Goal: Register for event/course

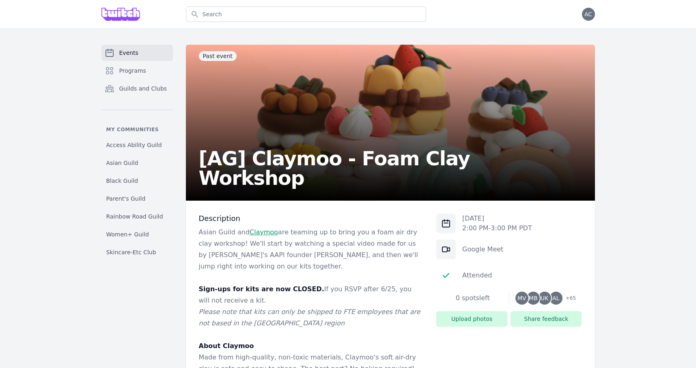
click at [129, 54] on span "Events" at bounding box center [128, 53] width 19 height 8
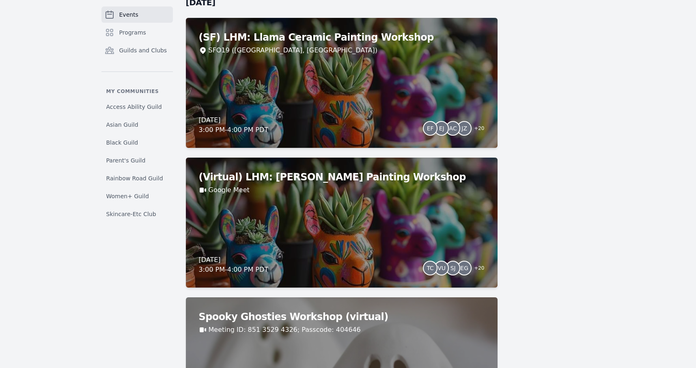
scroll to position [3047, 0]
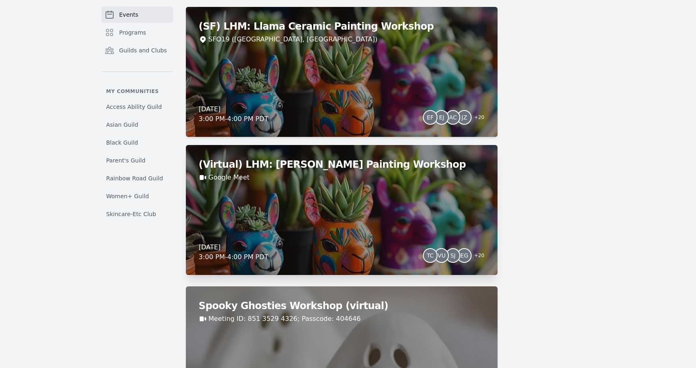
click at [381, 209] on div "(Virtual) LHM: Llama Ceramic Painting Workshop Google Meet [DATE] 3:00 PM - 4:0…" at bounding box center [342, 210] width 312 height 130
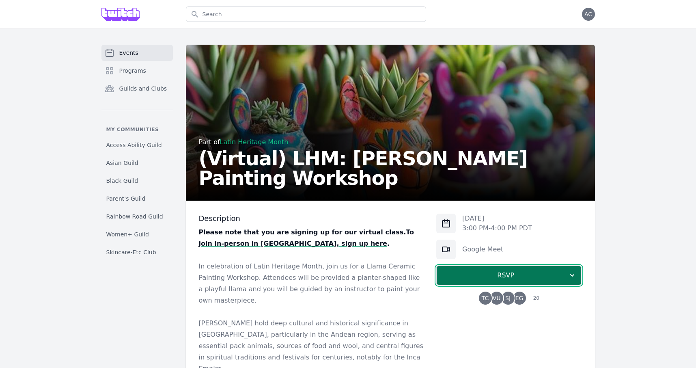
click at [493, 276] on span "RSVP" at bounding box center [505, 275] width 125 height 10
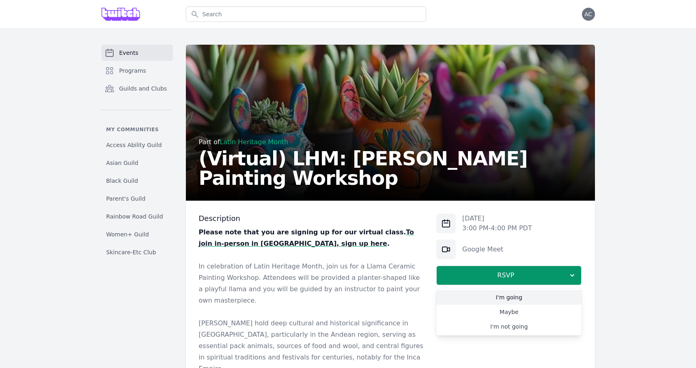
click at [473, 297] on link "I'm going" at bounding box center [508, 297] width 145 height 15
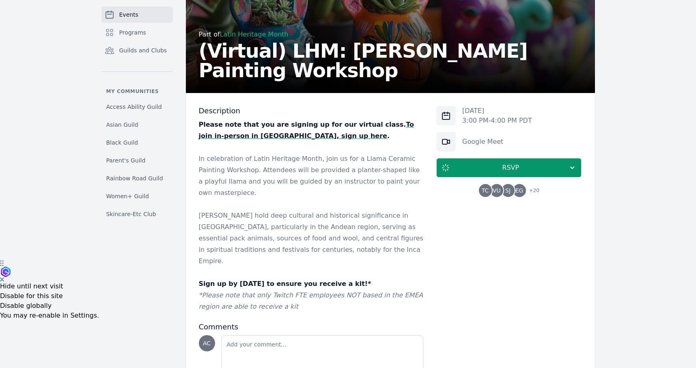
scroll to position [406, 0]
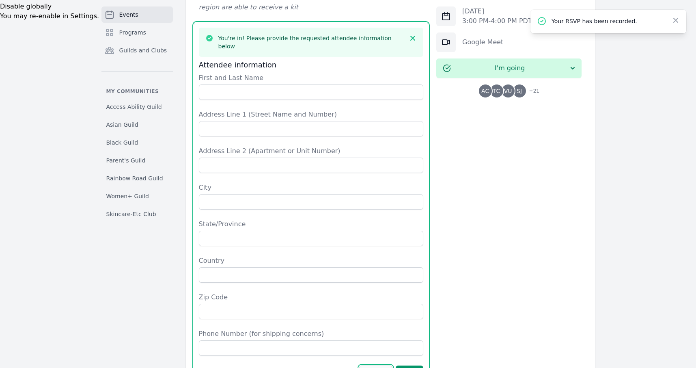
click at [376, 365] on button "Cancel" at bounding box center [375, 372] width 33 height 15
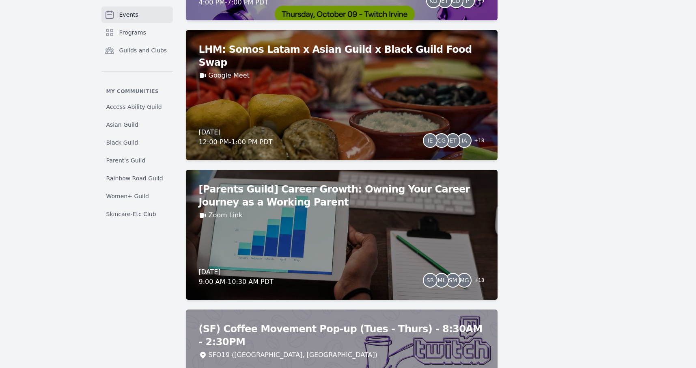
scroll to position [4419, 0]
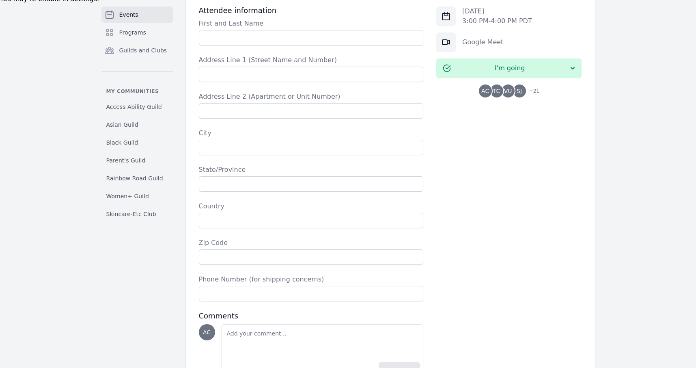
scroll to position [443, 0]
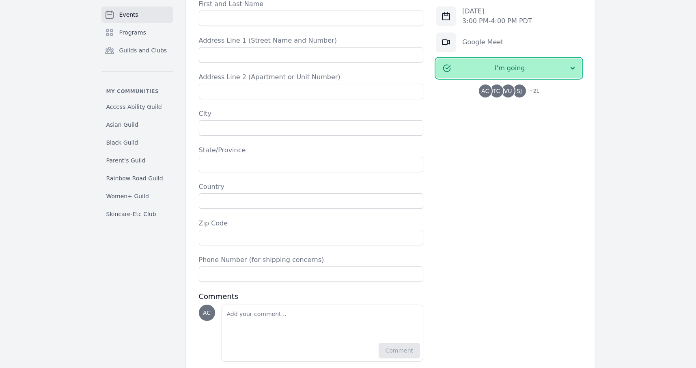
click at [569, 70] on icon "button" at bounding box center [572, 68] width 8 height 8
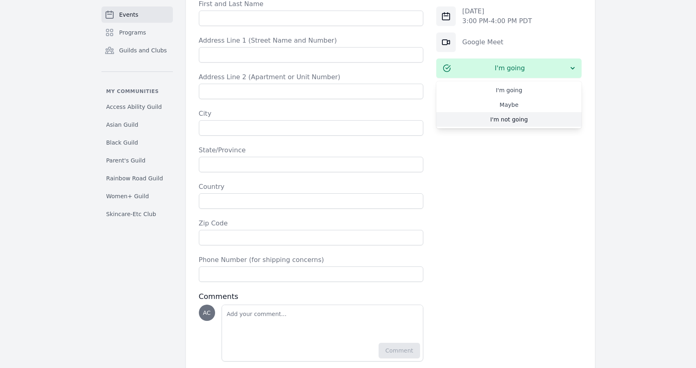
click at [512, 122] on link "I'm not going" at bounding box center [508, 119] width 145 height 15
